Goal: Find specific page/section: Find specific page/section

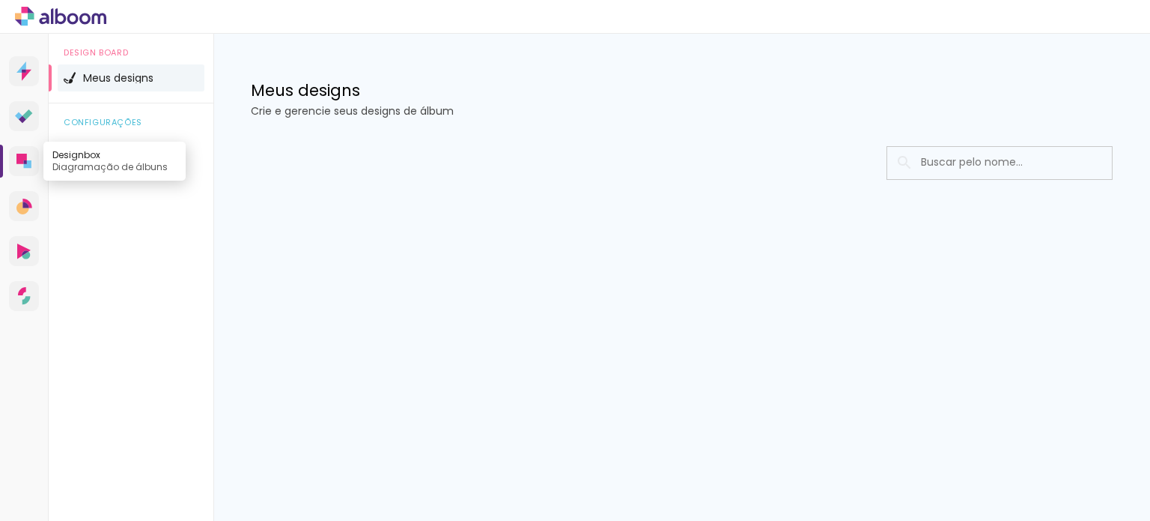
click at [30, 159] on icon at bounding box center [23, 161] width 15 height 15
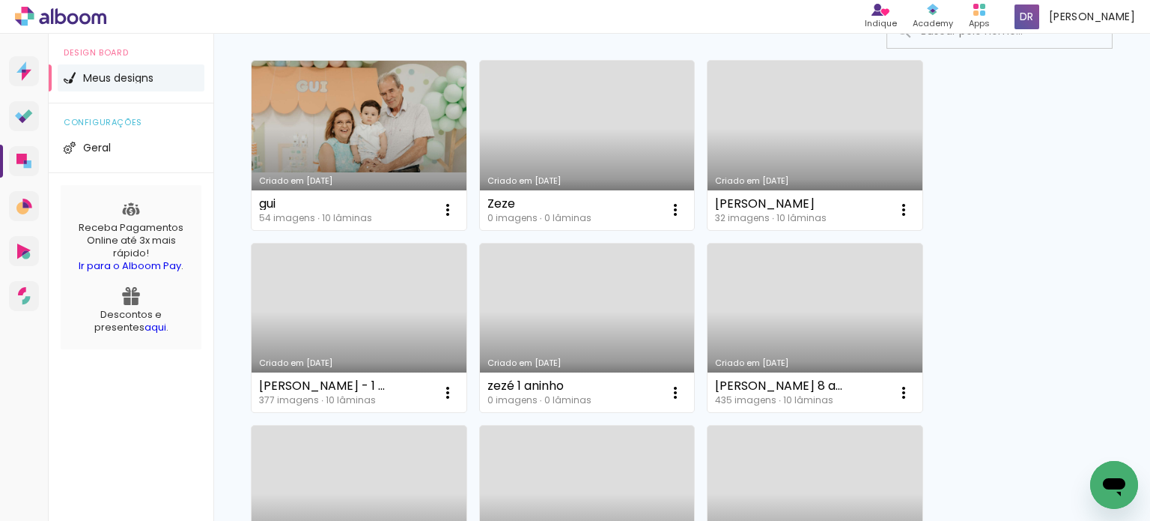
scroll to position [221, 0]
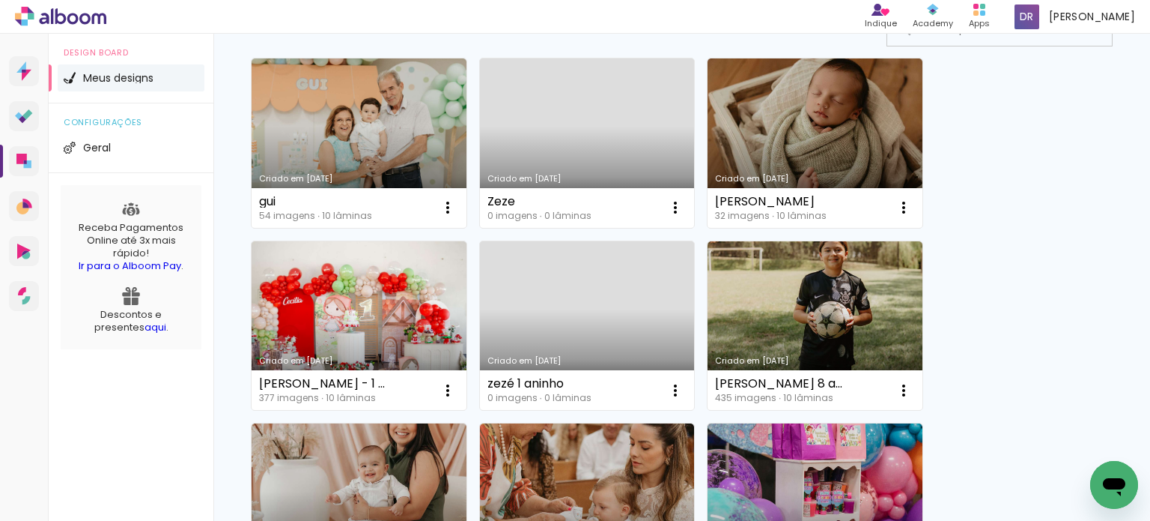
click at [511, 43] on div at bounding box center [682, 30] width 862 height 34
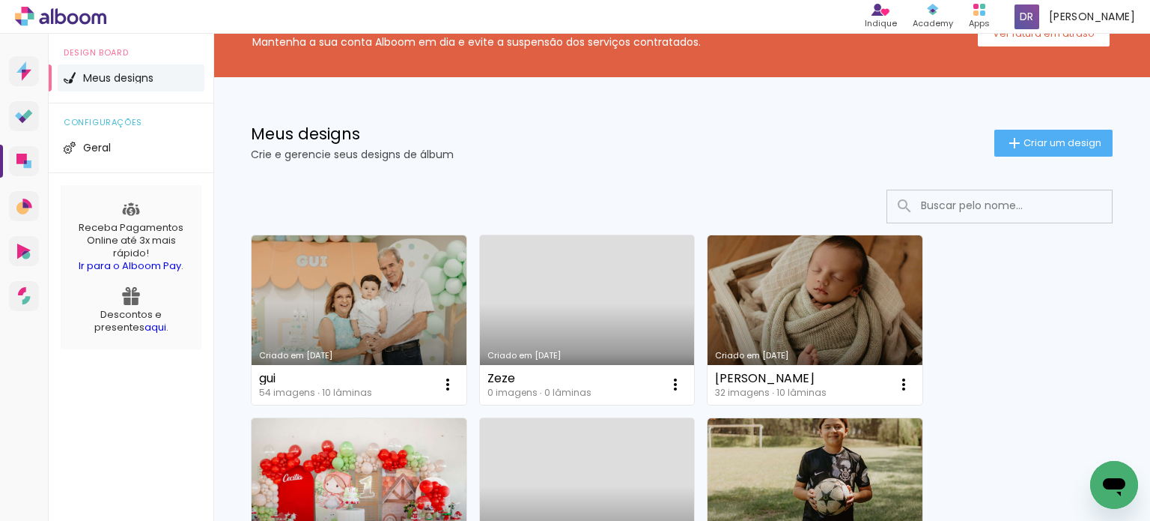
scroll to position [0, 0]
